Goal: Task Accomplishment & Management: Manage account settings

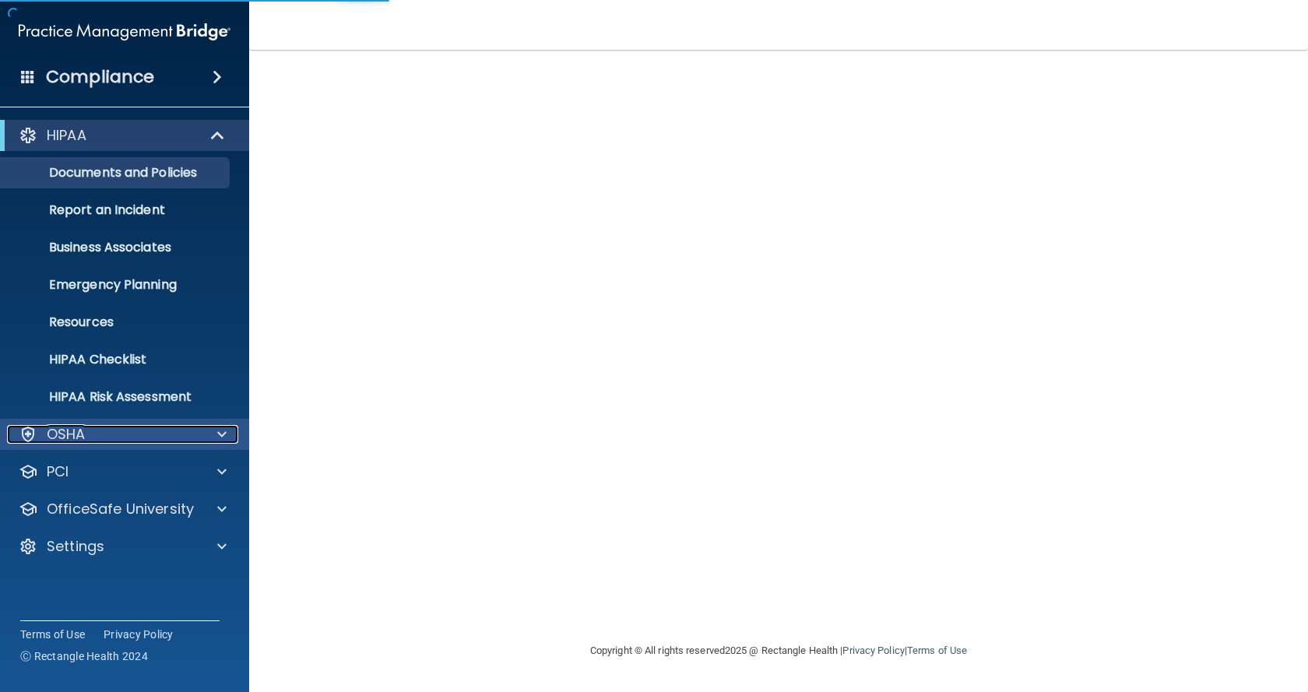
click at [149, 438] on div "OSHA" at bounding box center [103, 434] width 193 height 19
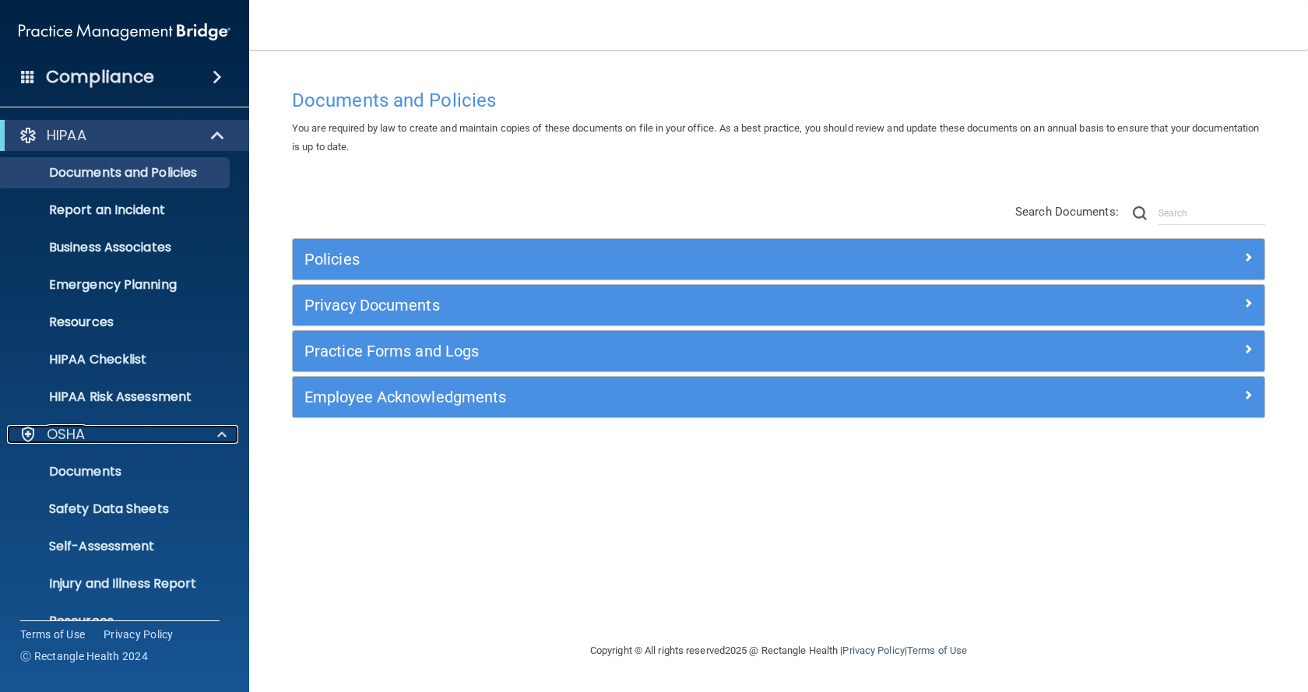
scroll to position [141, 0]
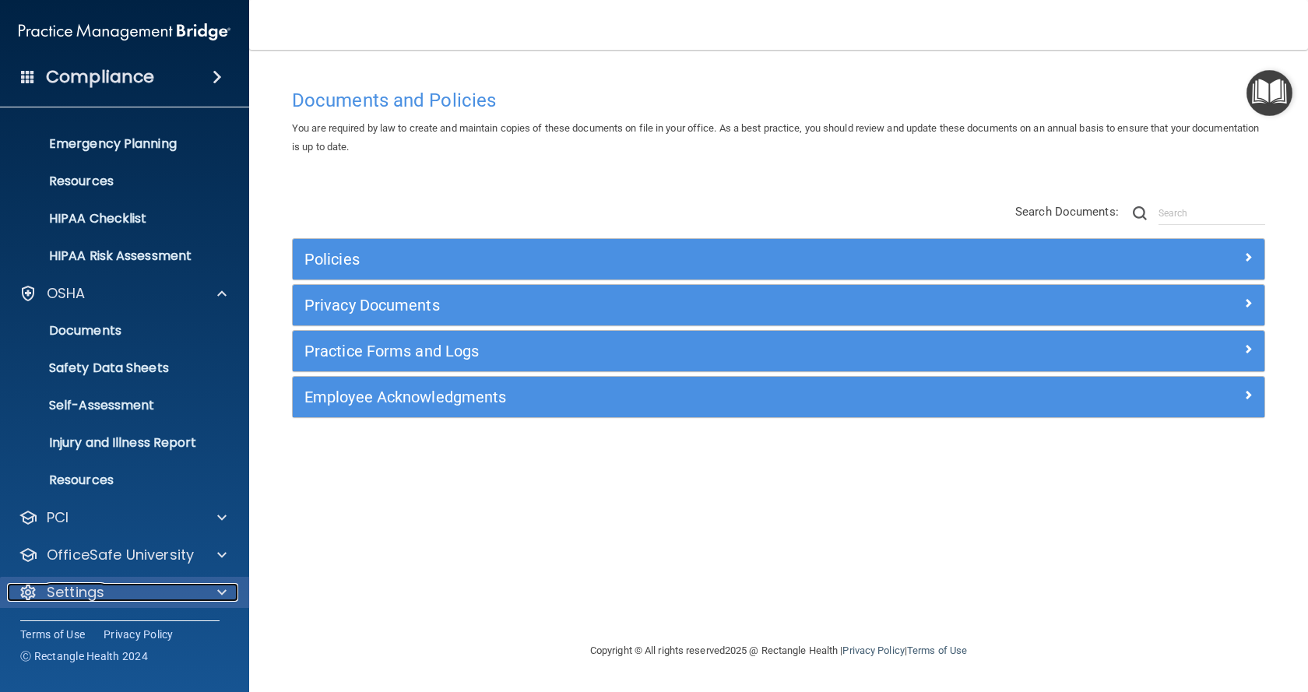
click at [149, 592] on div "Settings" at bounding box center [103, 592] width 193 height 19
click at [189, 595] on div "Settings" at bounding box center [103, 592] width 193 height 19
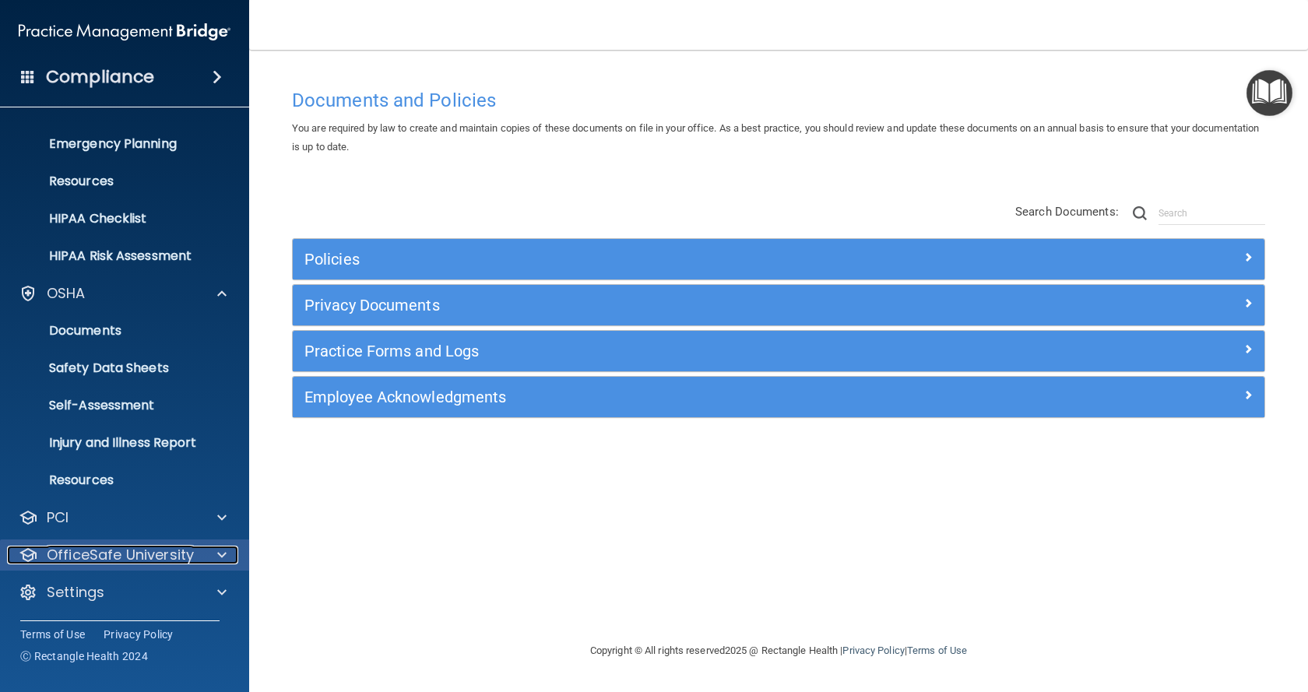
click at [197, 561] on div "OfficeSafe University" at bounding box center [103, 555] width 193 height 19
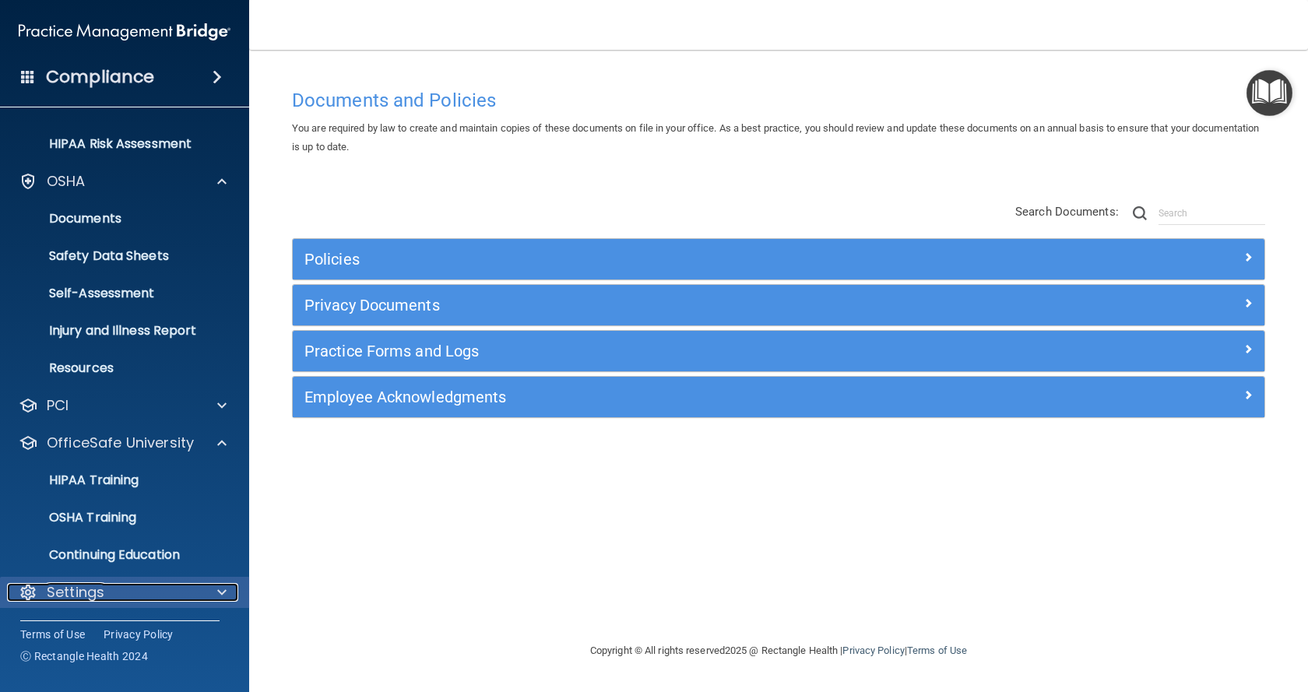
click at [125, 599] on div "Settings" at bounding box center [103, 592] width 193 height 19
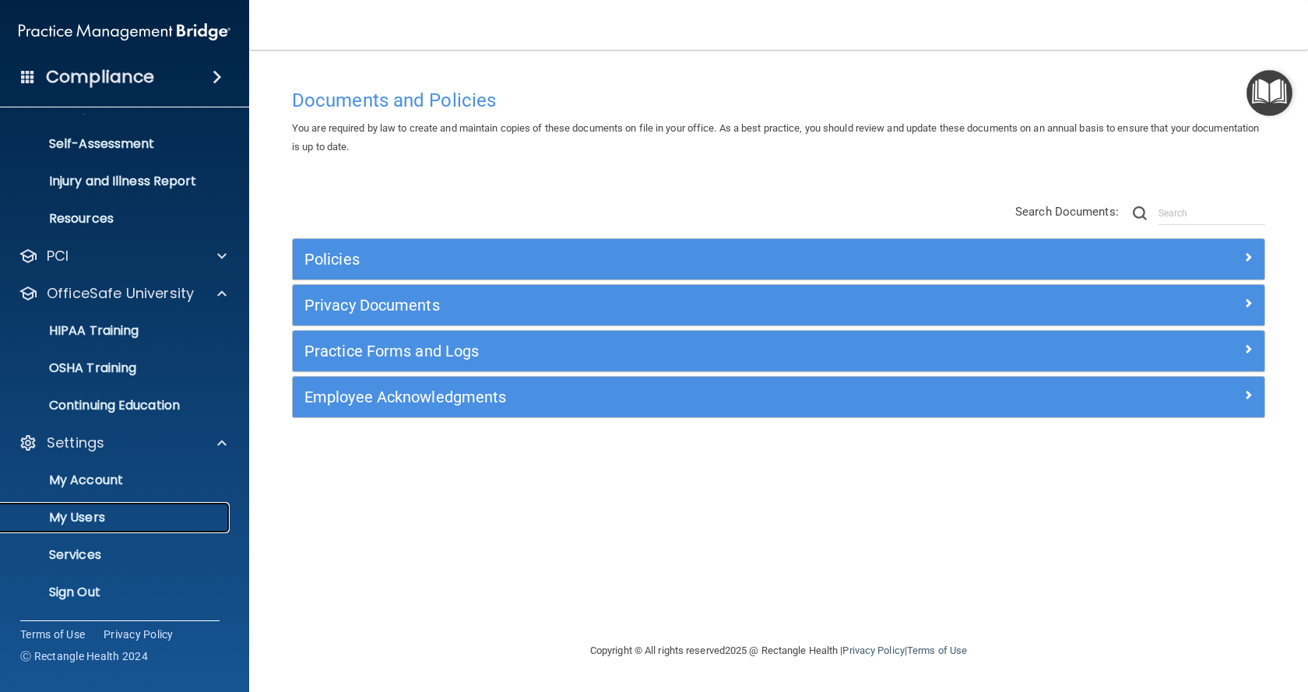
click at [76, 510] on p "My Users" at bounding box center [116, 518] width 213 height 16
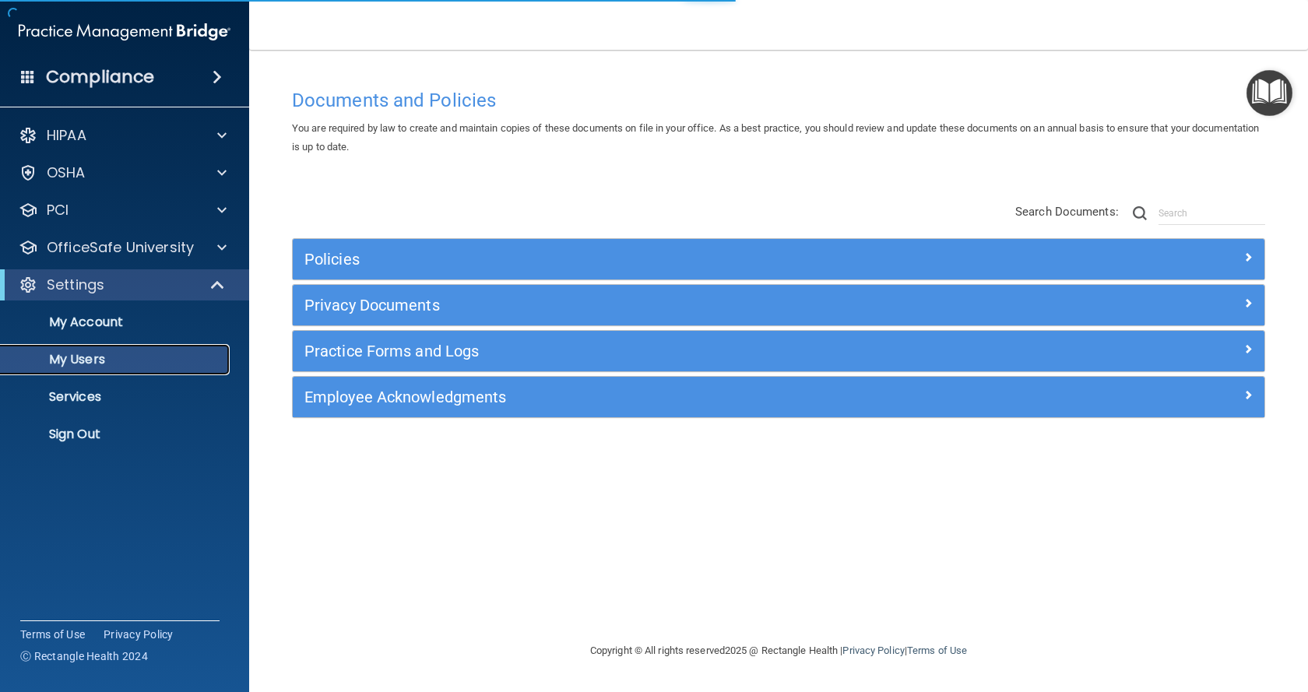
select select "20"
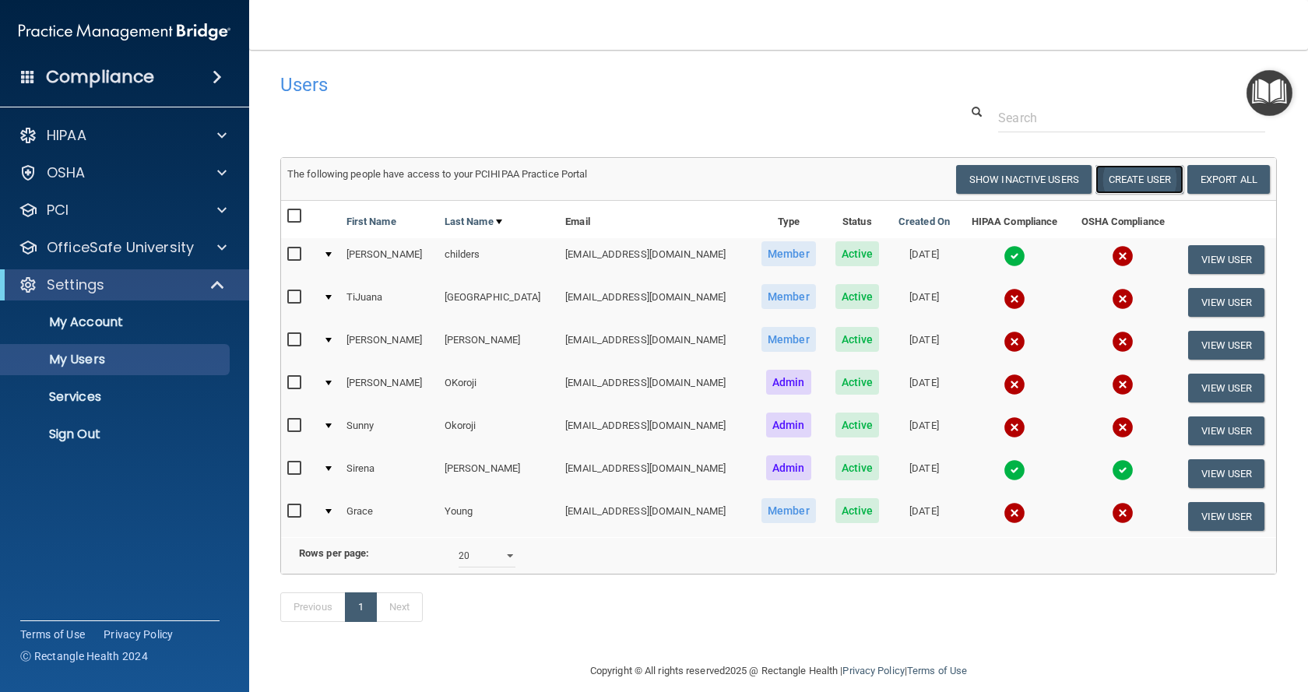
click at [1129, 182] on button "Create User" at bounding box center [1140, 179] width 88 height 29
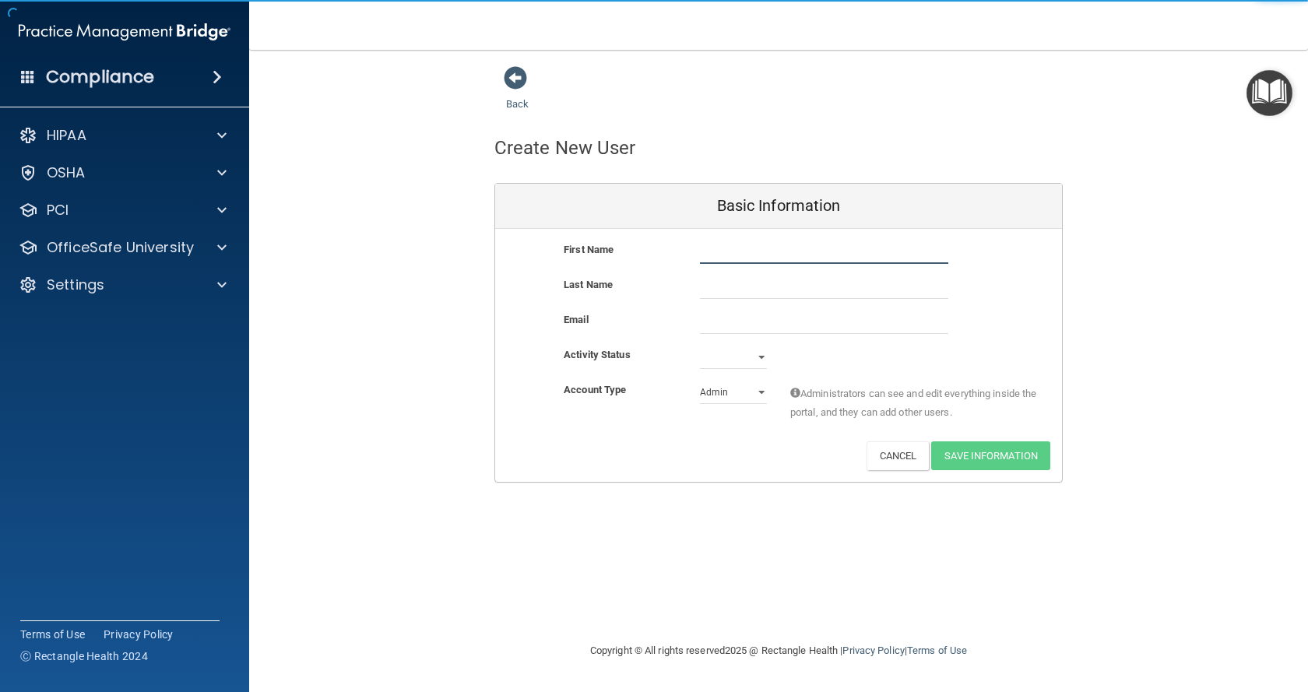
click at [765, 254] on input "text" at bounding box center [824, 252] width 248 height 23
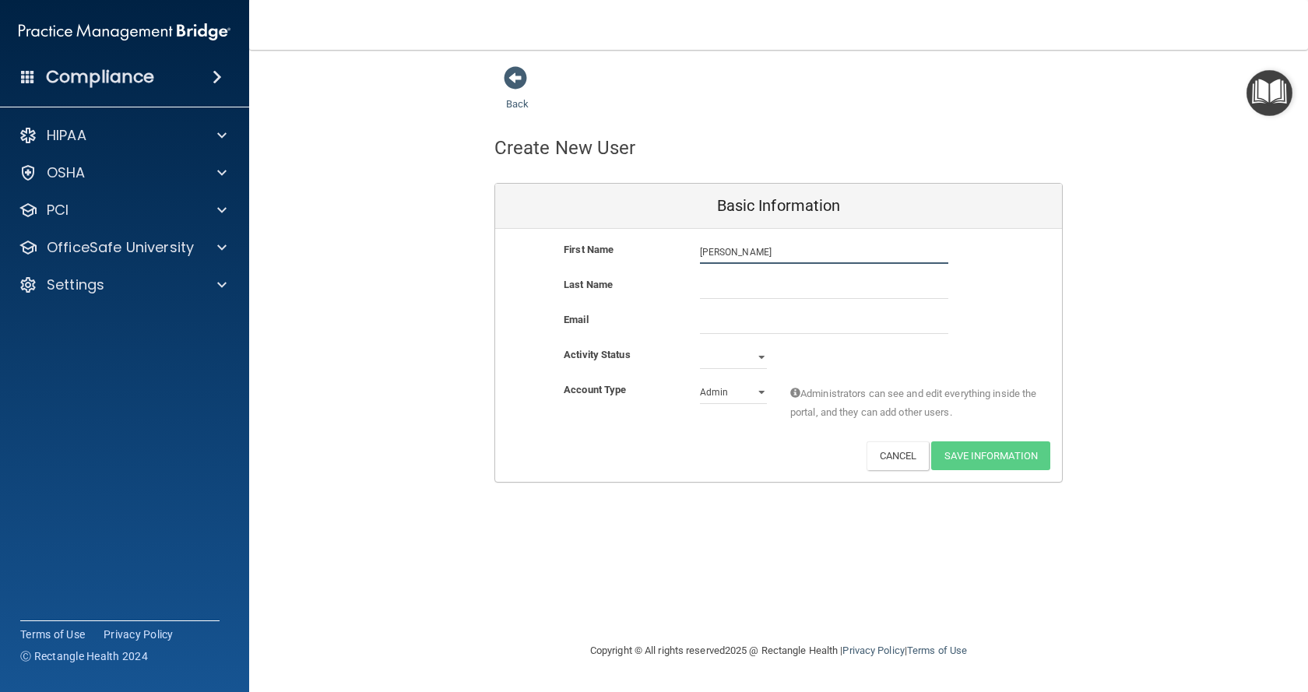
type input "[PERSON_NAME]"
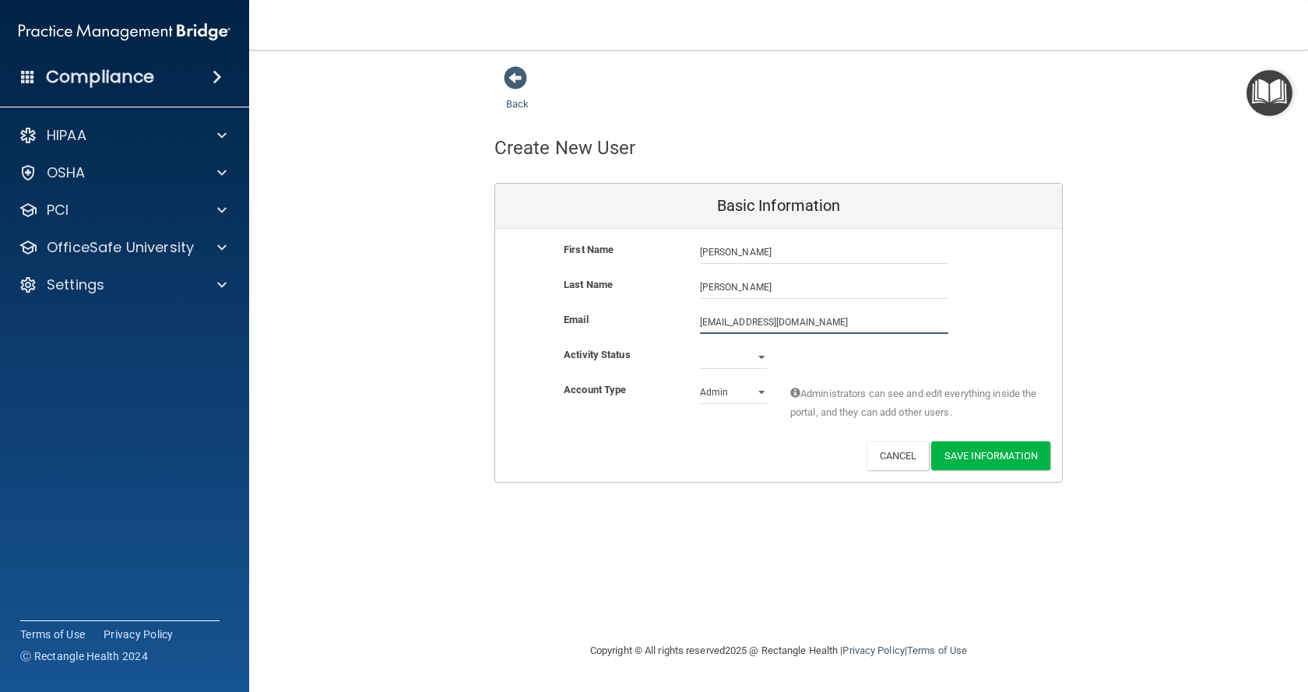
type input "[EMAIL_ADDRESS][DOMAIN_NAME]"
click at [738, 354] on select "Active Inactive" at bounding box center [733, 360] width 67 height 23
select select "active"
click at [700, 346] on select "Active Inactive" at bounding box center [733, 357] width 67 height 23
click at [753, 392] on select "Admin Member" at bounding box center [733, 392] width 67 height 23
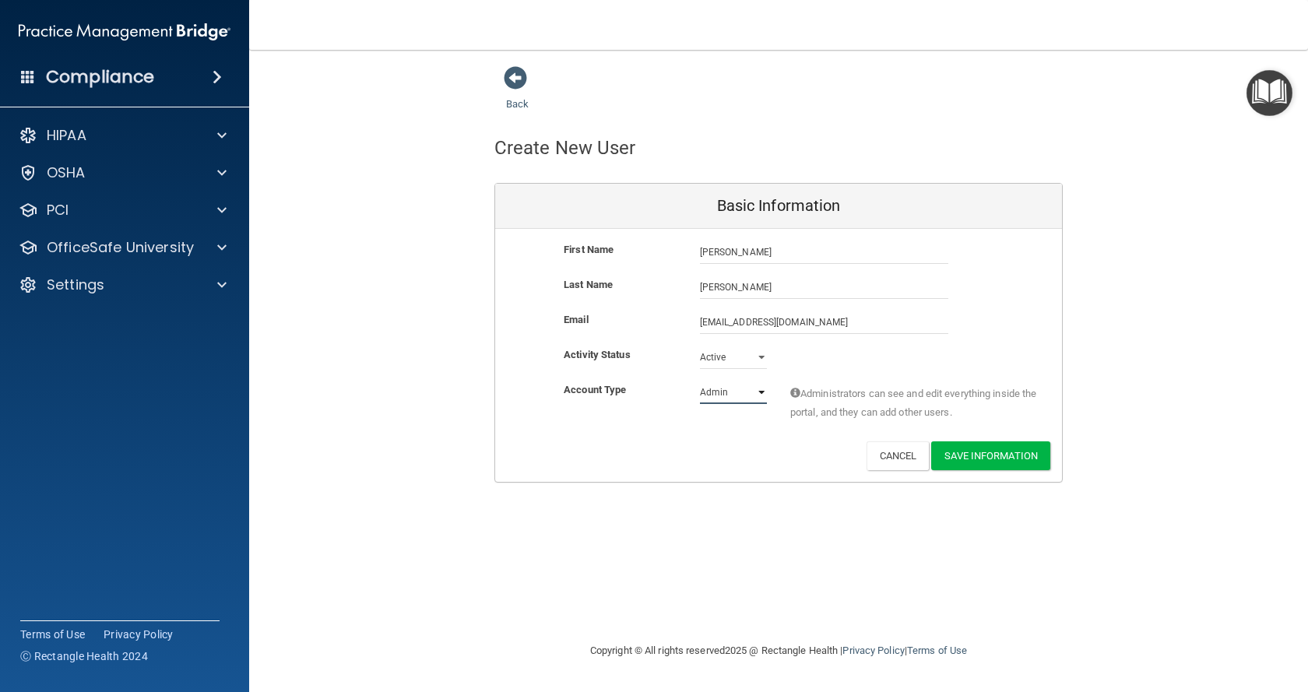
select select "practice_member"
click at [700, 381] on select "Admin Member" at bounding box center [733, 392] width 67 height 23
click at [979, 459] on button "Save Information" at bounding box center [990, 456] width 119 height 29
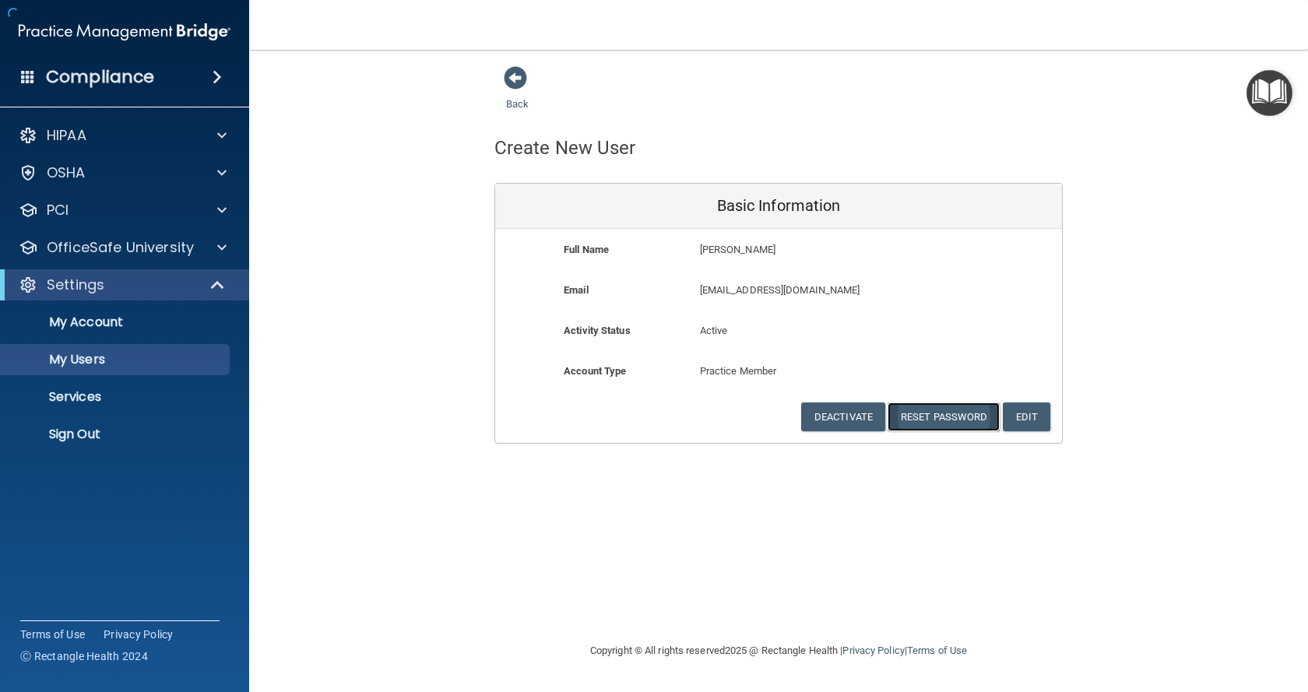
click at [930, 425] on button "Reset Password" at bounding box center [944, 417] width 112 height 29
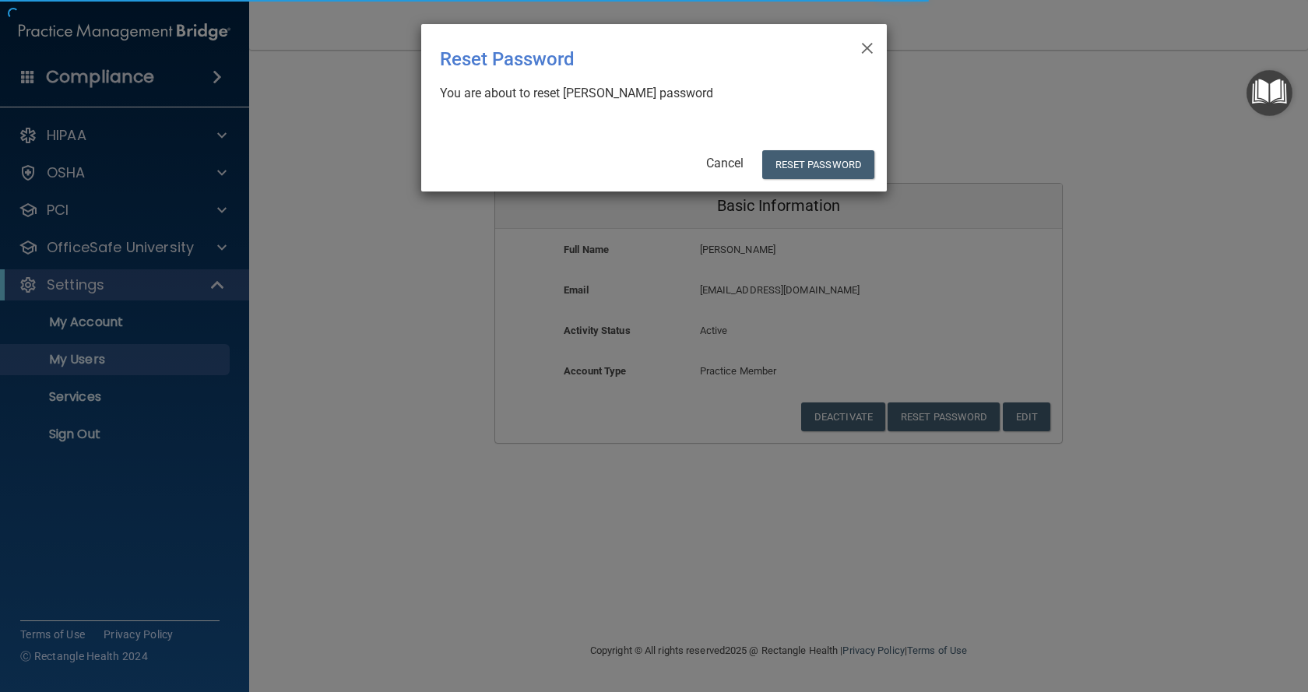
select select "20"
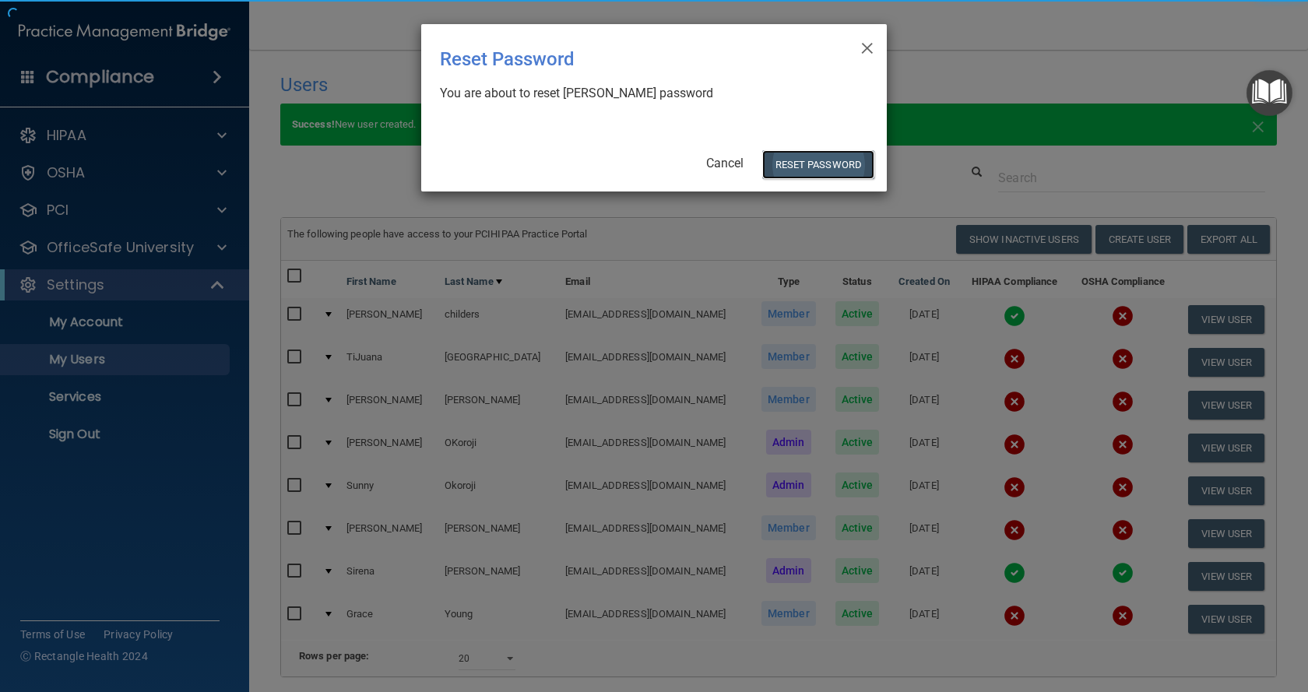
click at [836, 167] on button "Reset Password" at bounding box center [818, 164] width 112 height 29
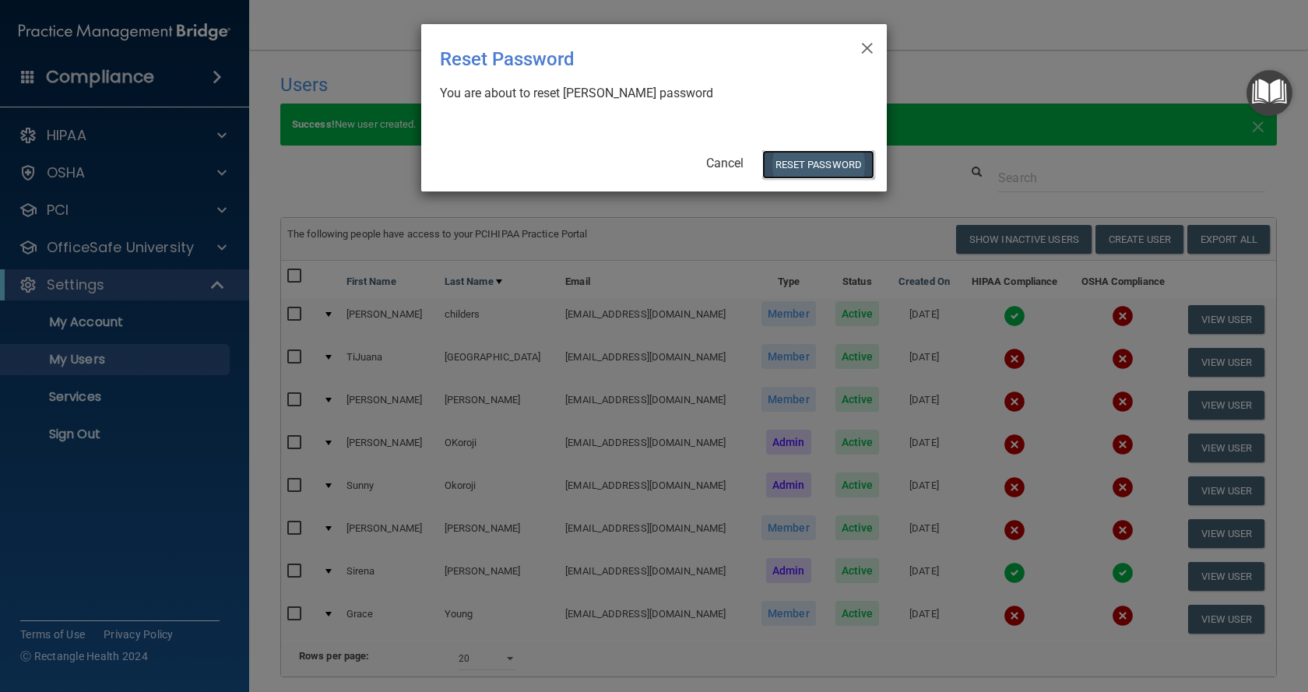
click at [807, 159] on button "Reset Password" at bounding box center [818, 164] width 112 height 29
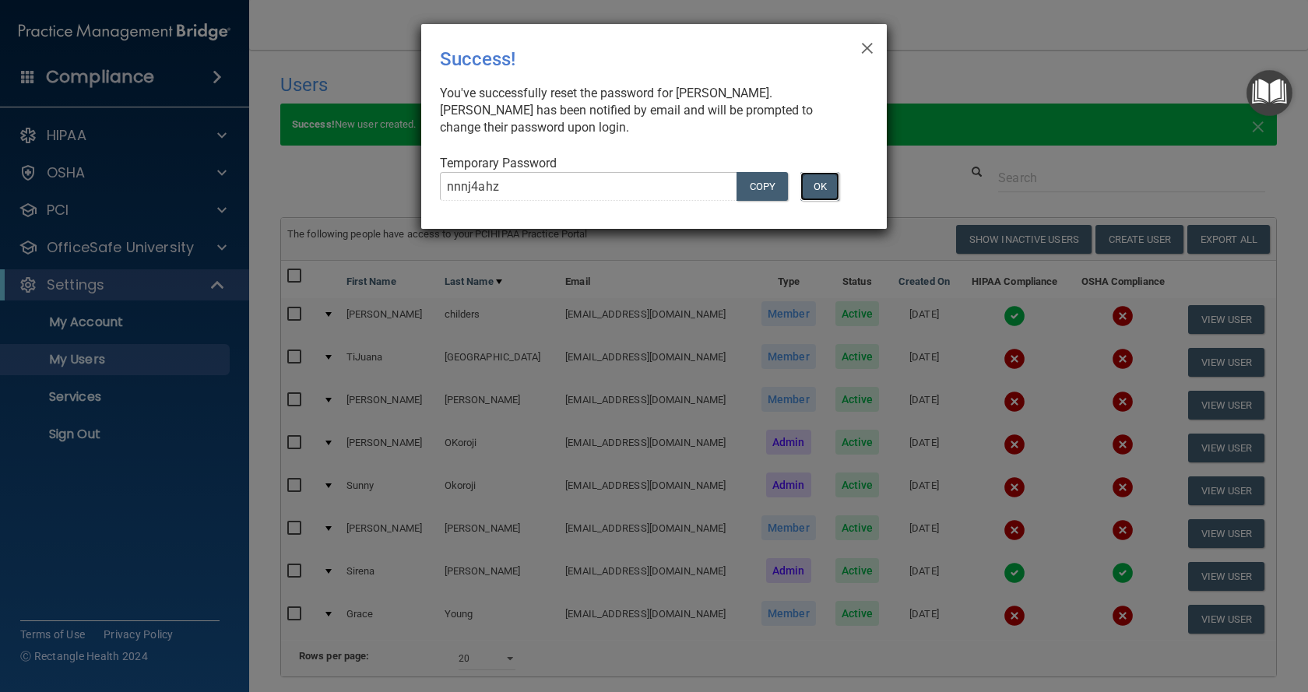
click at [822, 188] on button "OK" at bounding box center [820, 186] width 39 height 29
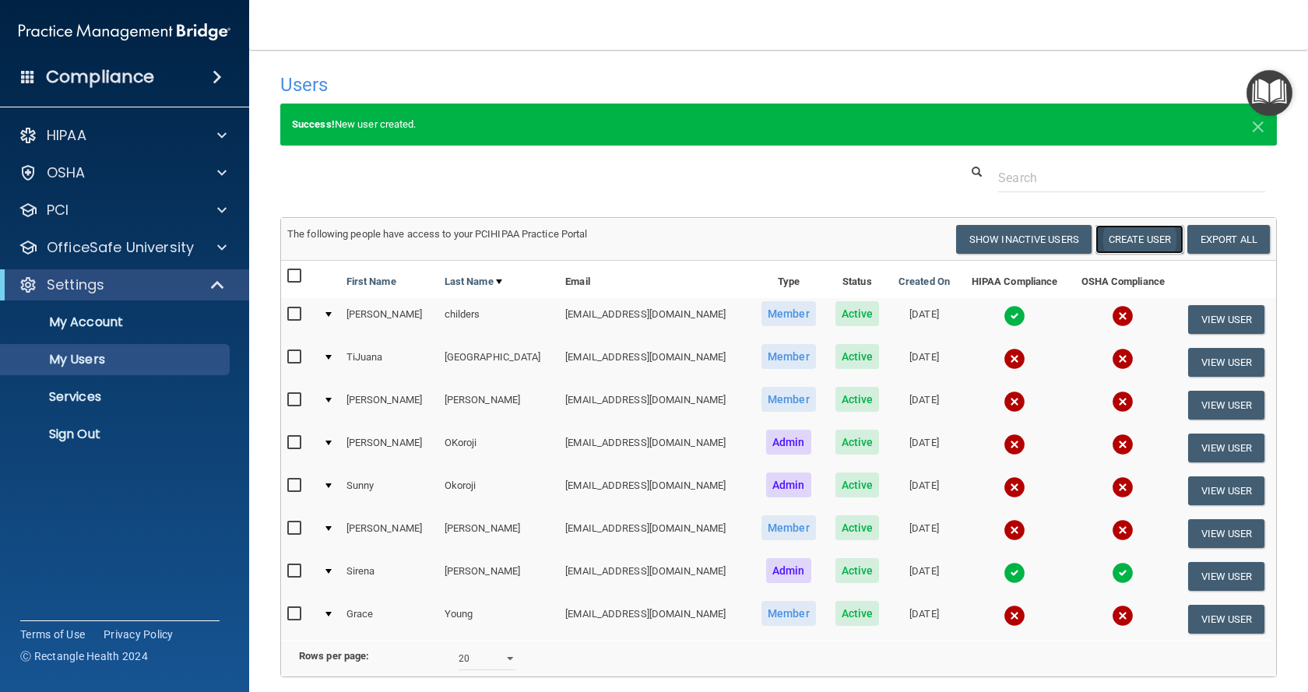
click at [1135, 236] on button "Create User" at bounding box center [1140, 239] width 88 height 29
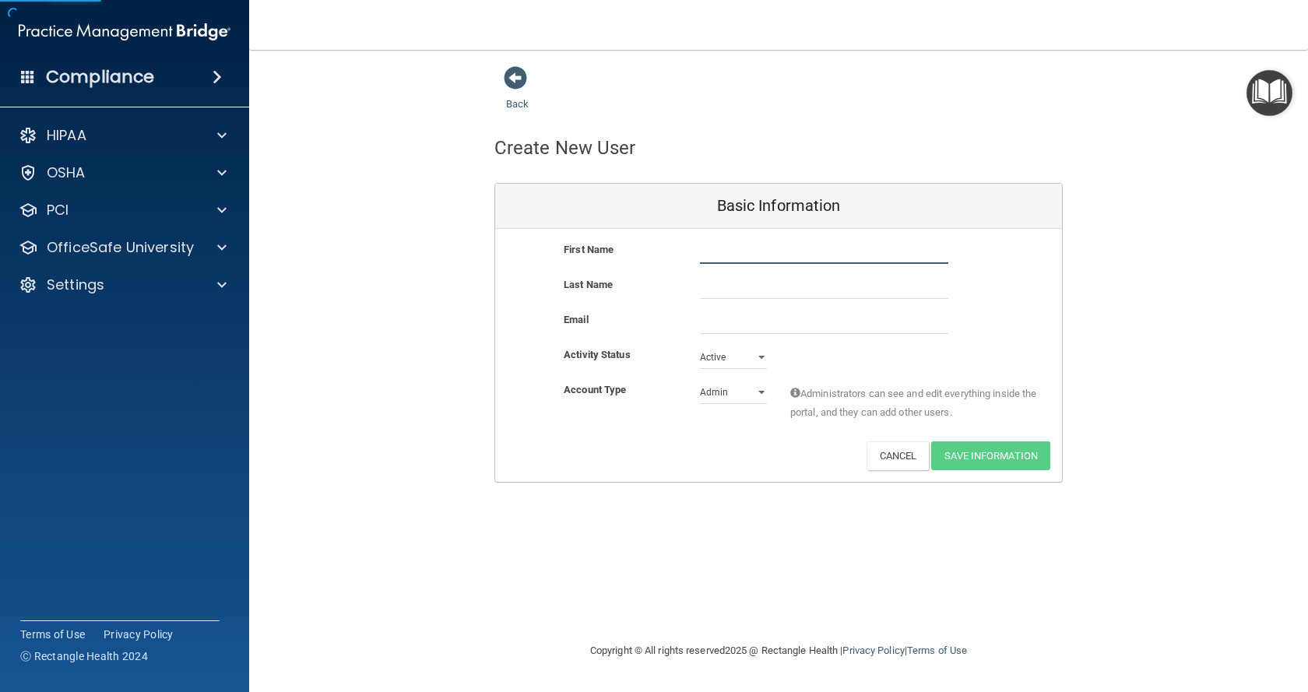
click at [723, 253] on input "text" at bounding box center [824, 252] width 248 height 23
type input "[PERSON_NAME]"
click at [822, 287] on input "text" at bounding box center [824, 287] width 248 height 23
type input "[PERSON_NAME]"
click at [801, 324] on input "email" at bounding box center [824, 322] width 248 height 23
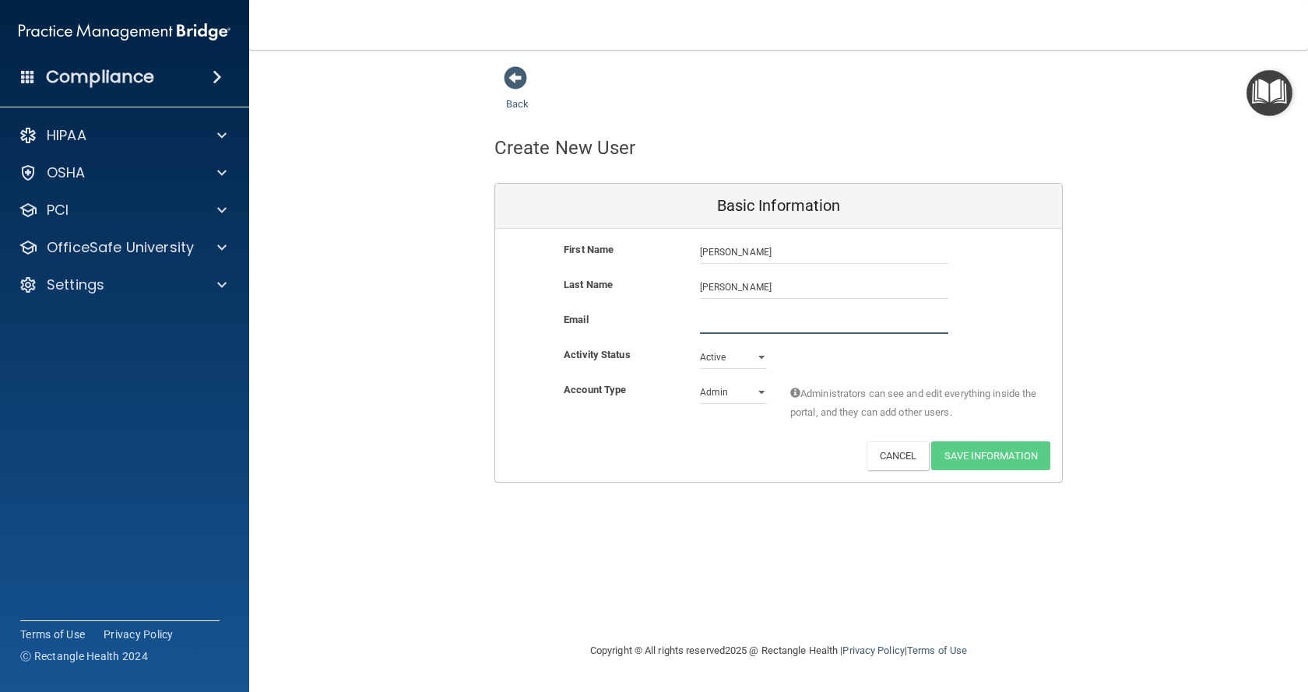
type input "J"
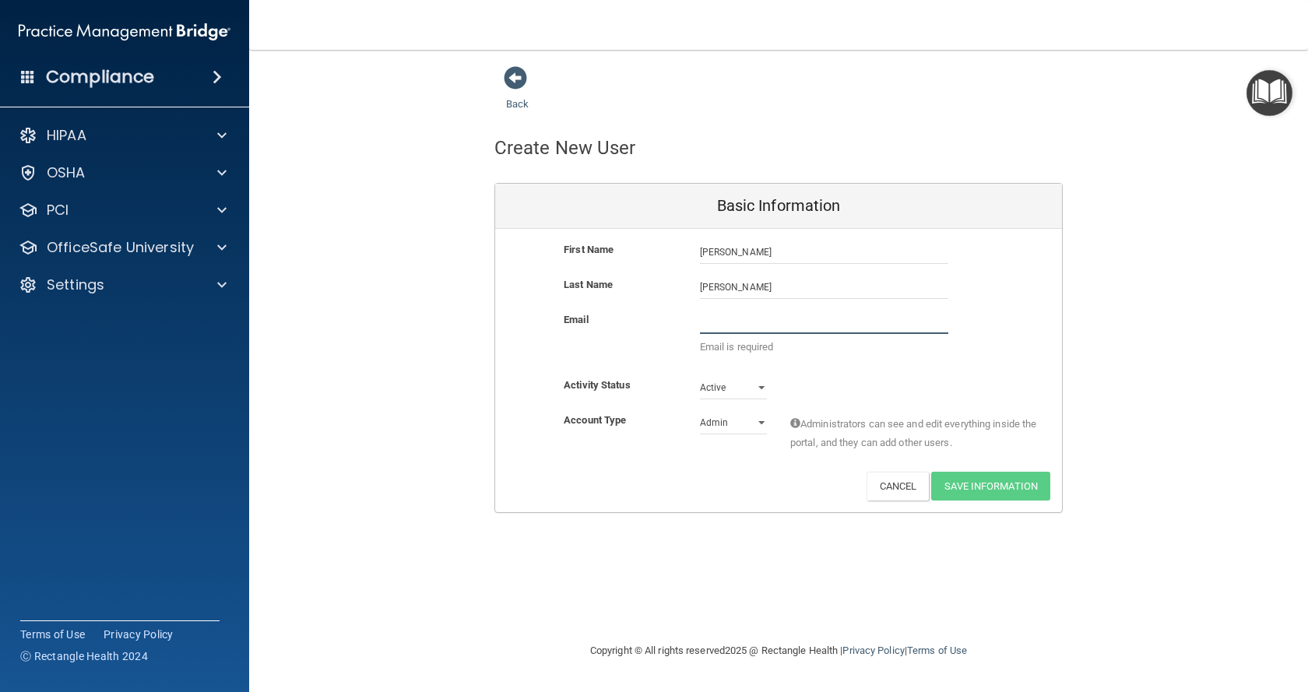
type input "Y"
drag, startPoint x: 727, startPoint y: 329, endPoint x: 645, endPoint y: 322, distance: 82.8
click at [645, 322] on div "Email ya The email address is invalid" at bounding box center [778, 338] width 567 height 54
type input "[EMAIL_ADDRESS][DOMAIN_NAME]"
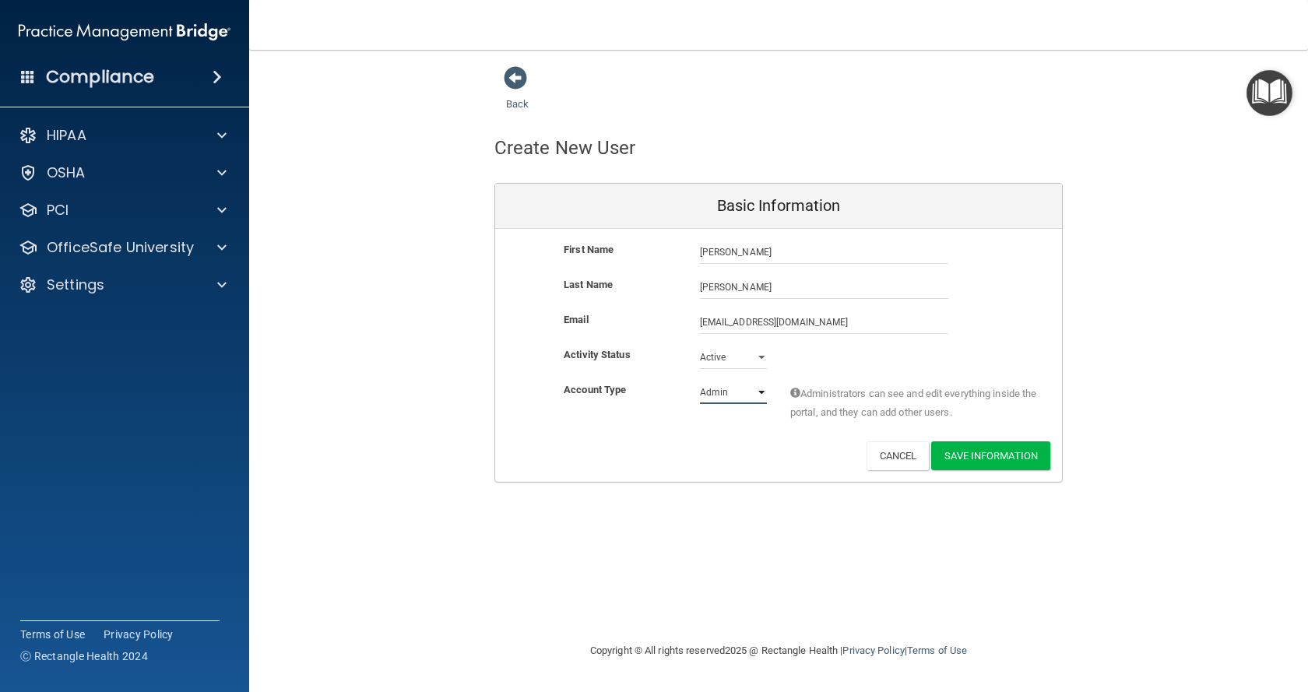
click at [735, 398] on select "Admin Member" at bounding box center [733, 392] width 67 height 23
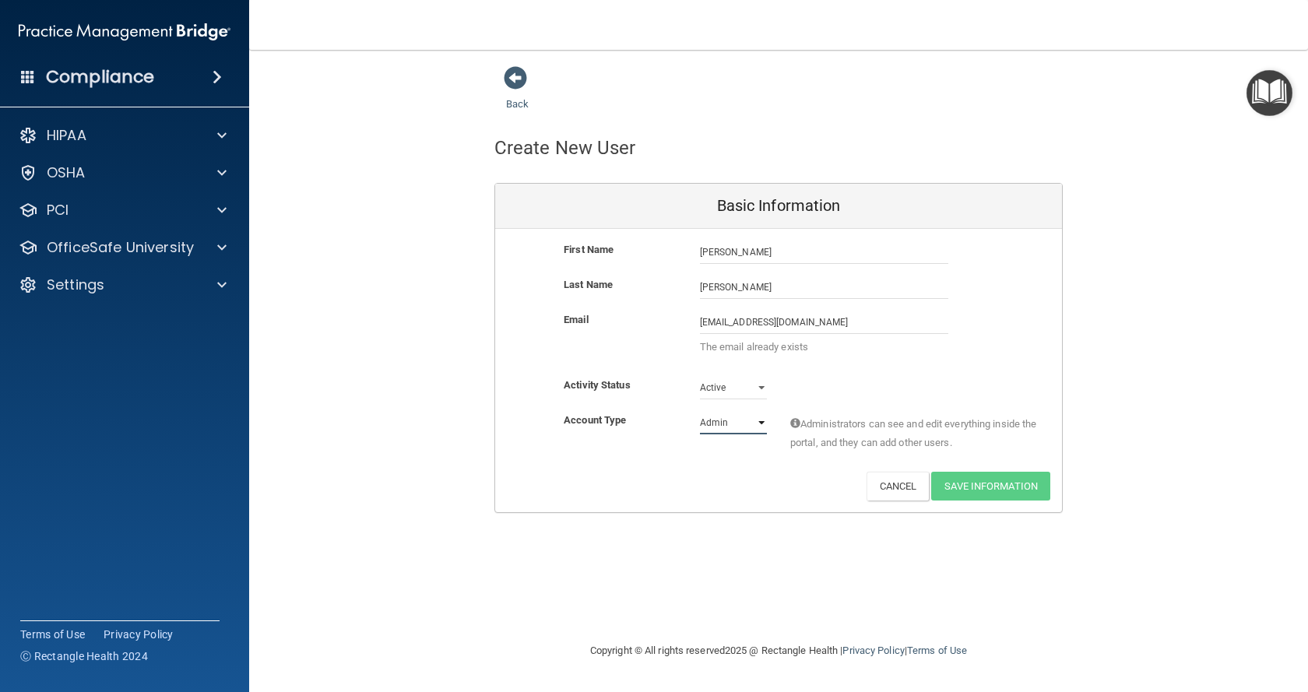
select select "practice_member"
click at [700, 411] on select "Admin Member" at bounding box center [733, 422] width 67 height 23
click at [781, 244] on input "[PERSON_NAME]" at bounding box center [824, 252] width 248 height 23
click at [770, 255] on input "Yaquelines" at bounding box center [824, 252] width 248 height 23
type input "[PERSON_NAME]"
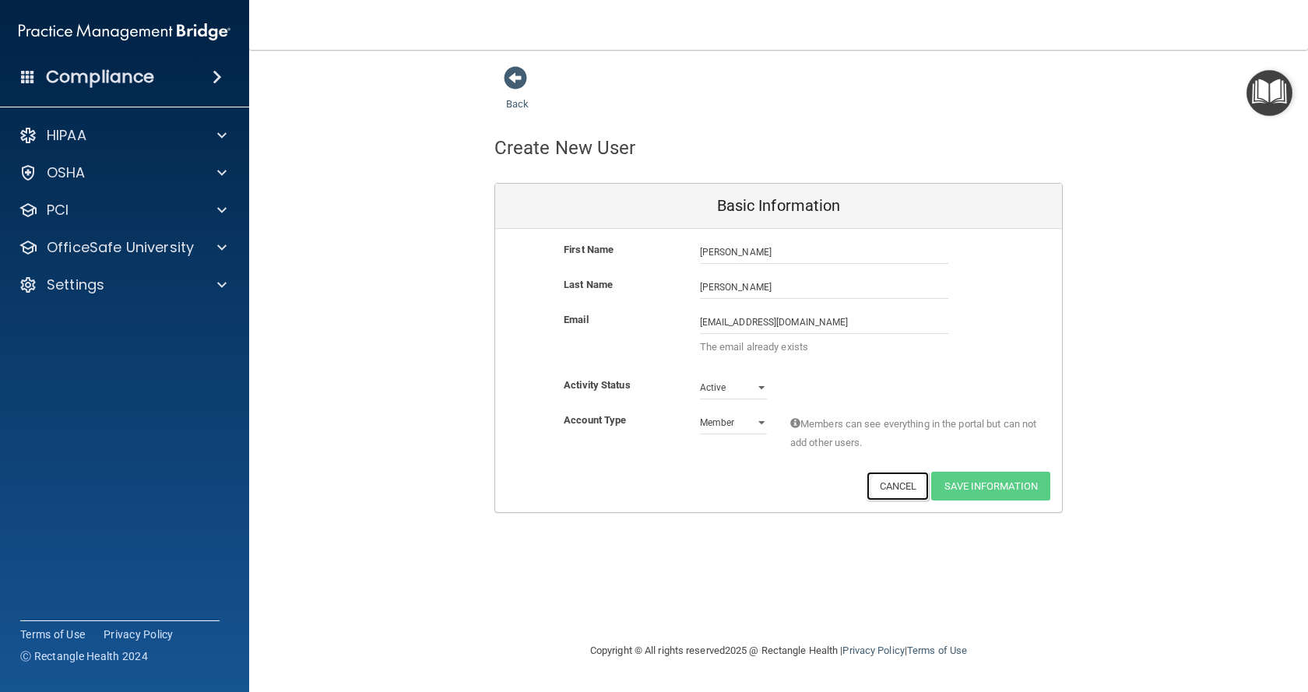
click at [891, 488] on button "Cancel" at bounding box center [898, 486] width 63 height 29
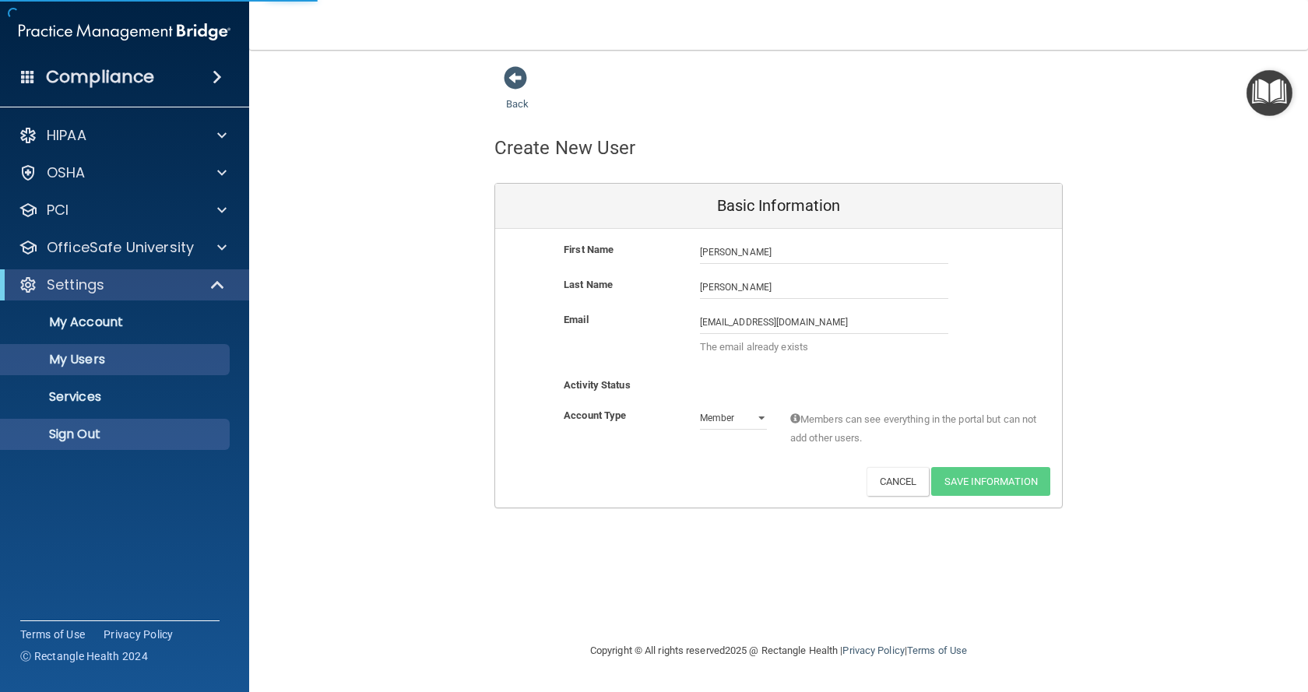
select select "20"
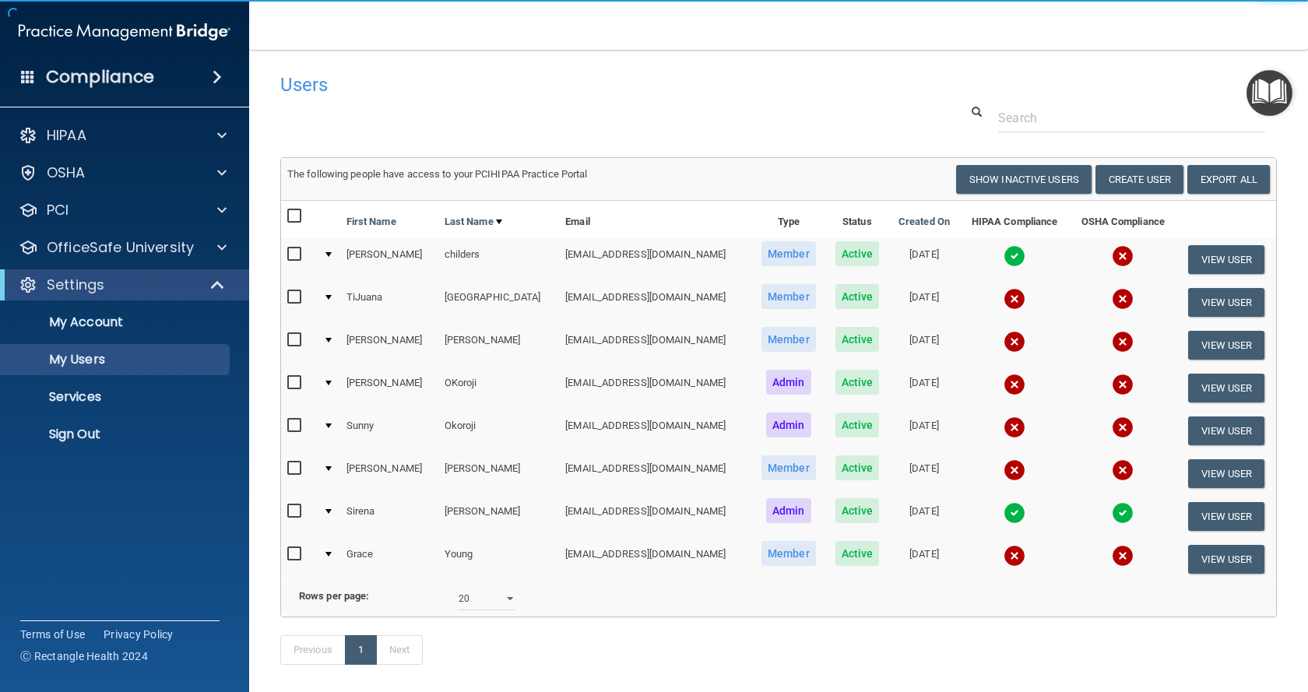
scroll to position [83, 0]
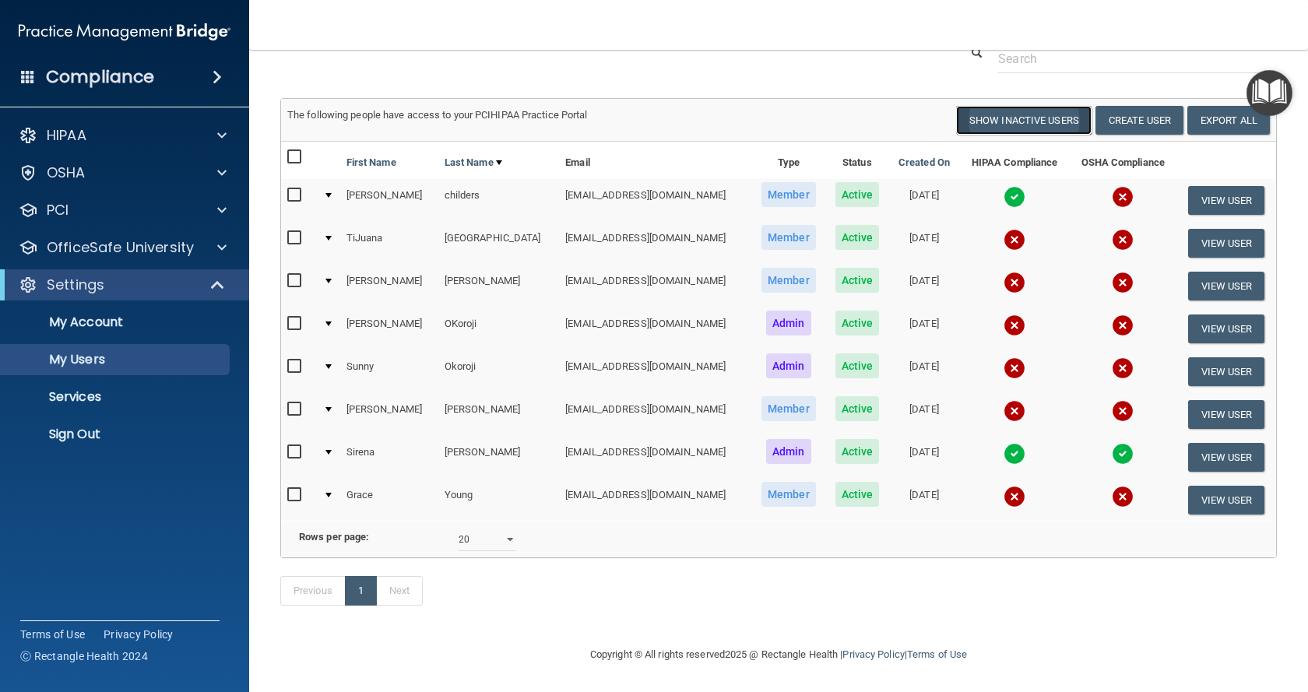
click at [1013, 106] on button "Show Inactive Users" at bounding box center [1023, 120] width 135 height 29
select select "20"
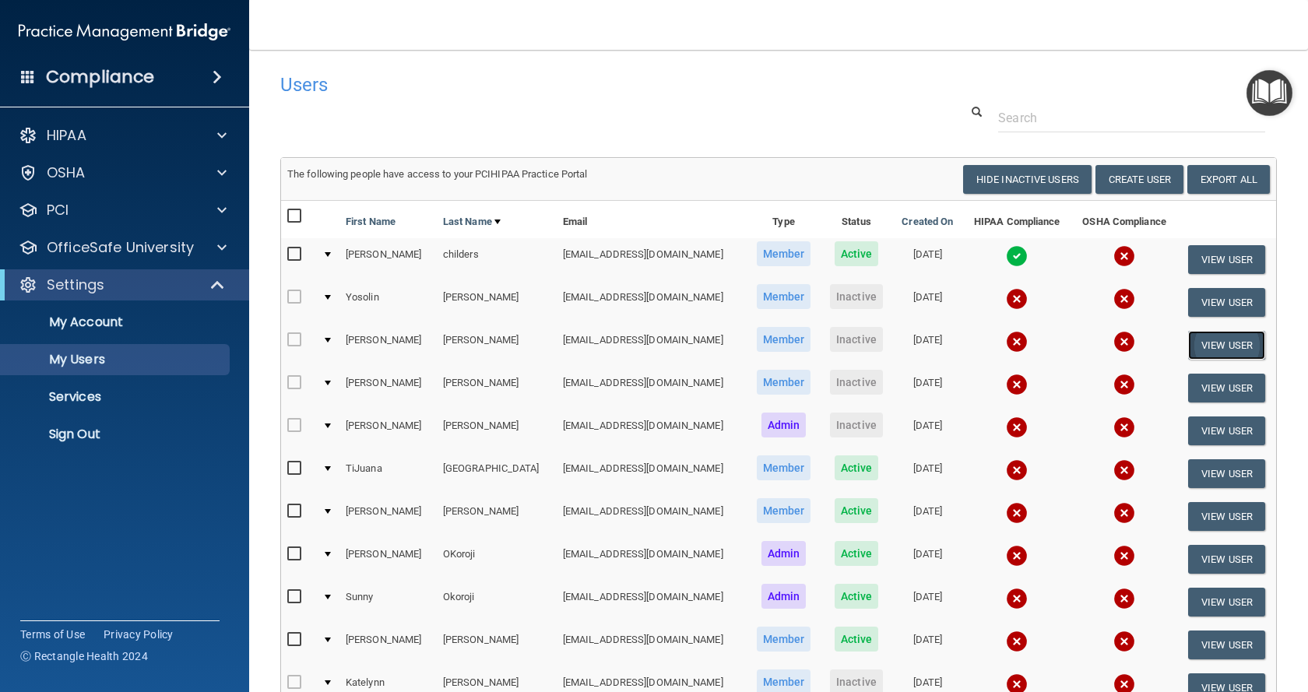
click at [1239, 336] on button "View User" at bounding box center [1226, 345] width 77 height 29
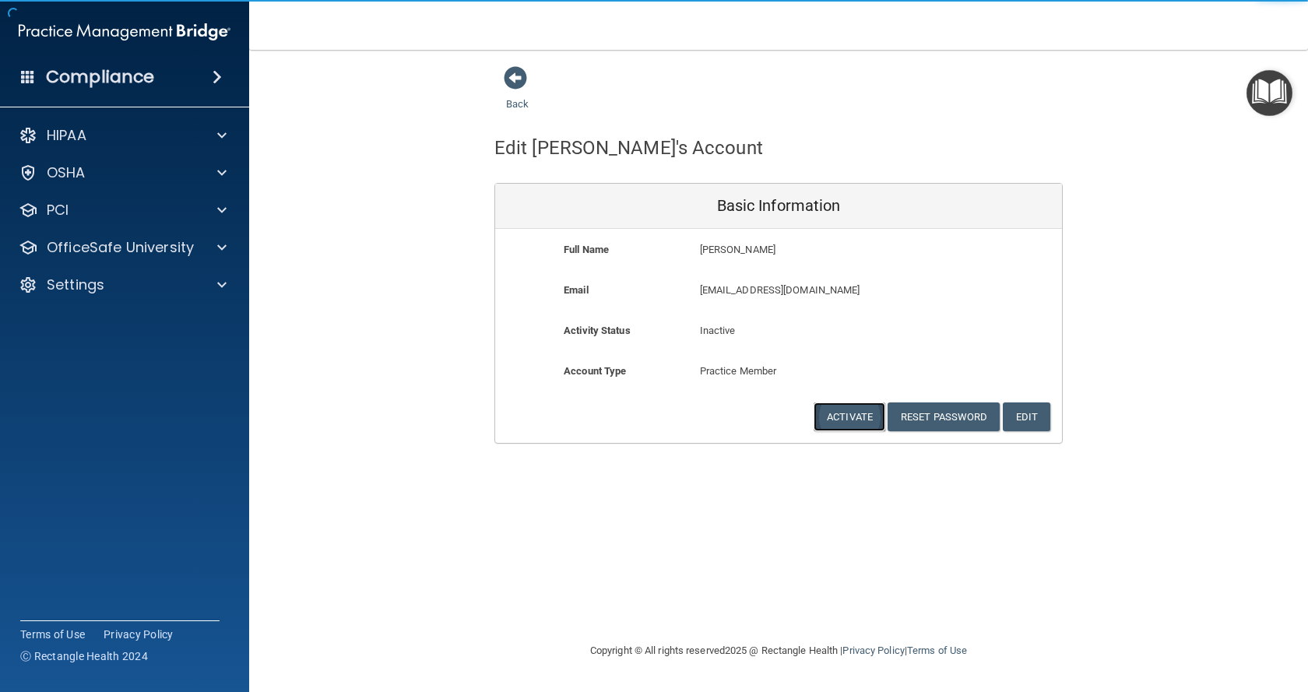
click at [844, 421] on button "Activate" at bounding box center [850, 417] width 72 height 29
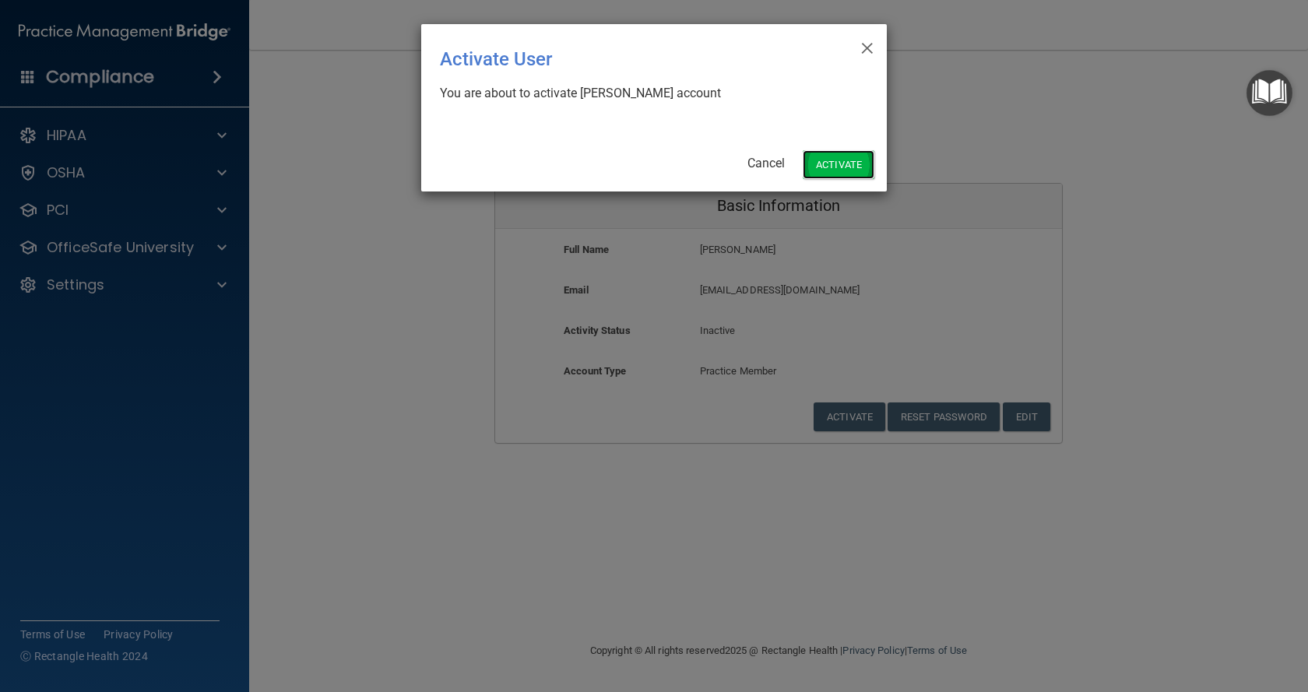
click at [837, 166] on button "Activate" at bounding box center [839, 164] width 72 height 29
